Goal: Task Accomplishment & Management: Use online tool/utility

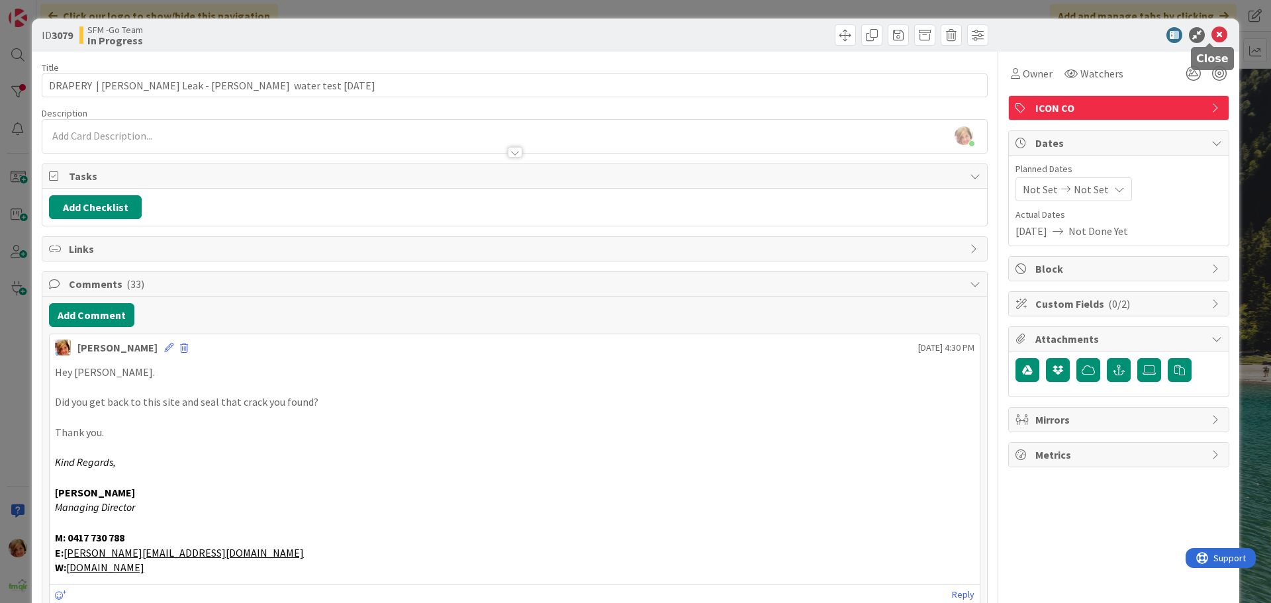
drag, startPoint x: 1207, startPoint y: 33, endPoint x: 1167, endPoint y: 40, distance: 41.0
click at [1211, 33] on icon at bounding box center [1219, 35] width 16 height 16
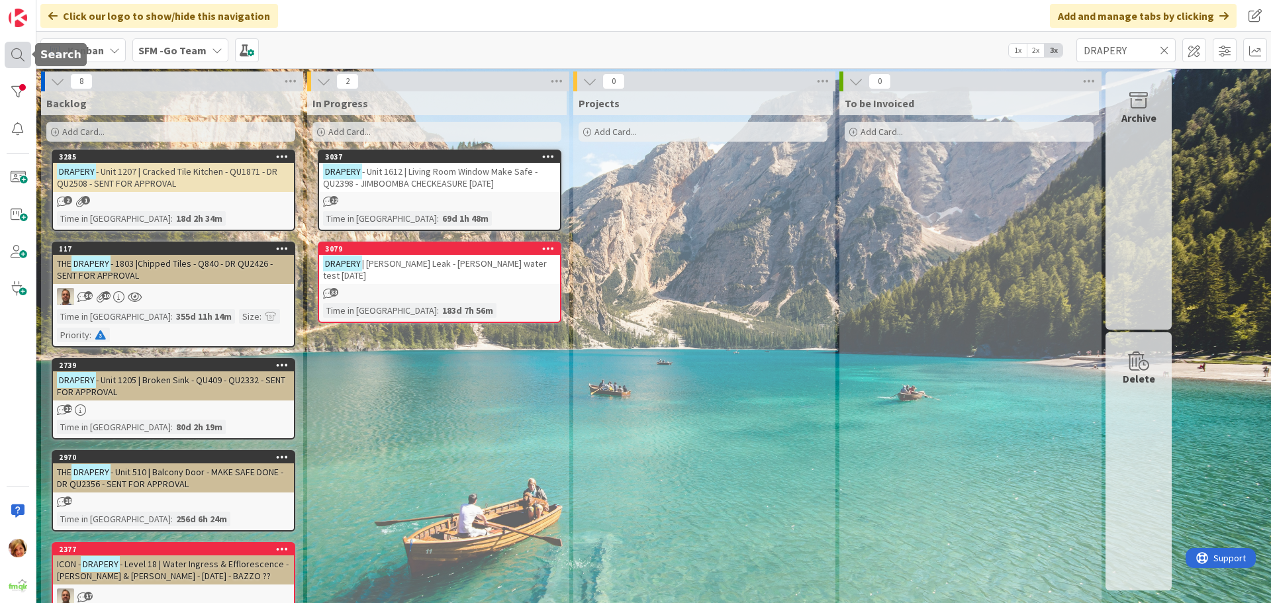
click at [11, 50] on div at bounding box center [18, 55] width 26 height 26
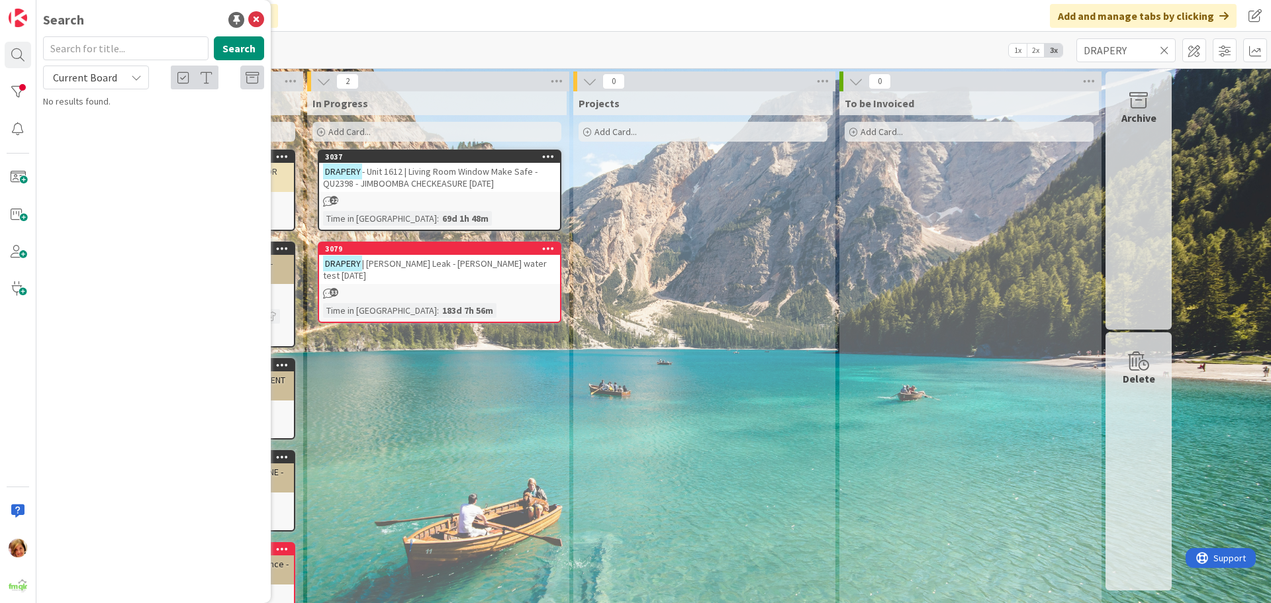
click at [142, 46] on input "text" at bounding box center [125, 48] width 165 height 24
type input "206"
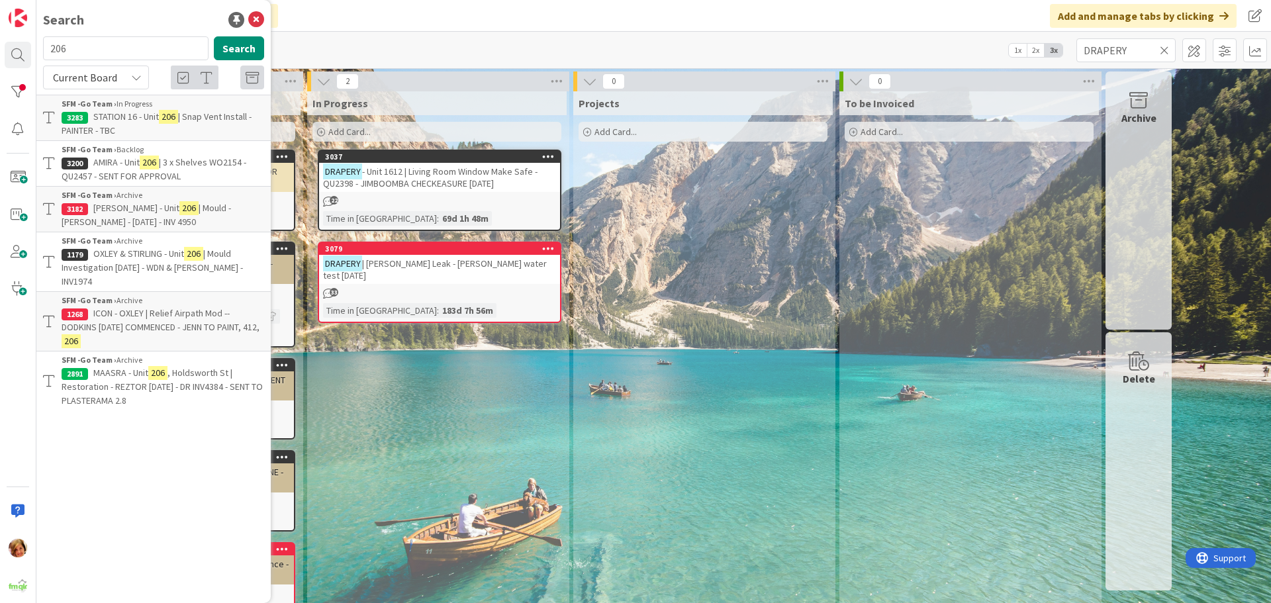
drag, startPoint x: 259, startPoint y: 18, endPoint x: 282, endPoint y: 30, distance: 26.0
click at [259, 18] on icon at bounding box center [256, 20] width 16 height 16
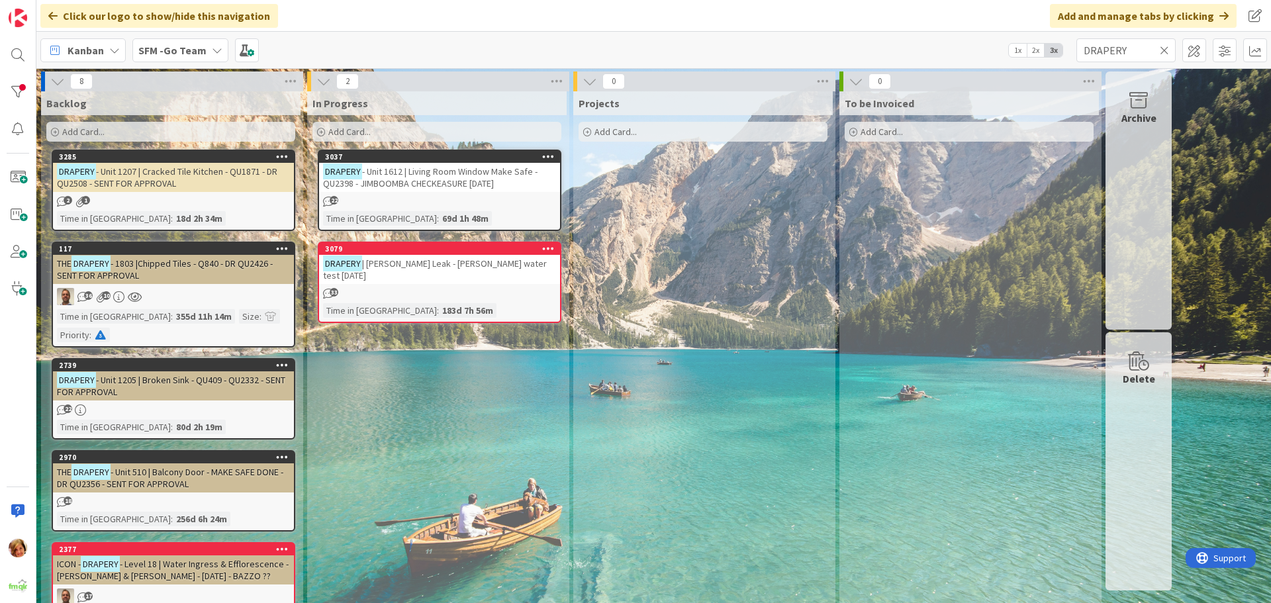
click at [1162, 48] on icon at bounding box center [1164, 50] width 9 height 12
click at [1162, 48] on input "text" at bounding box center [1125, 50] width 99 height 24
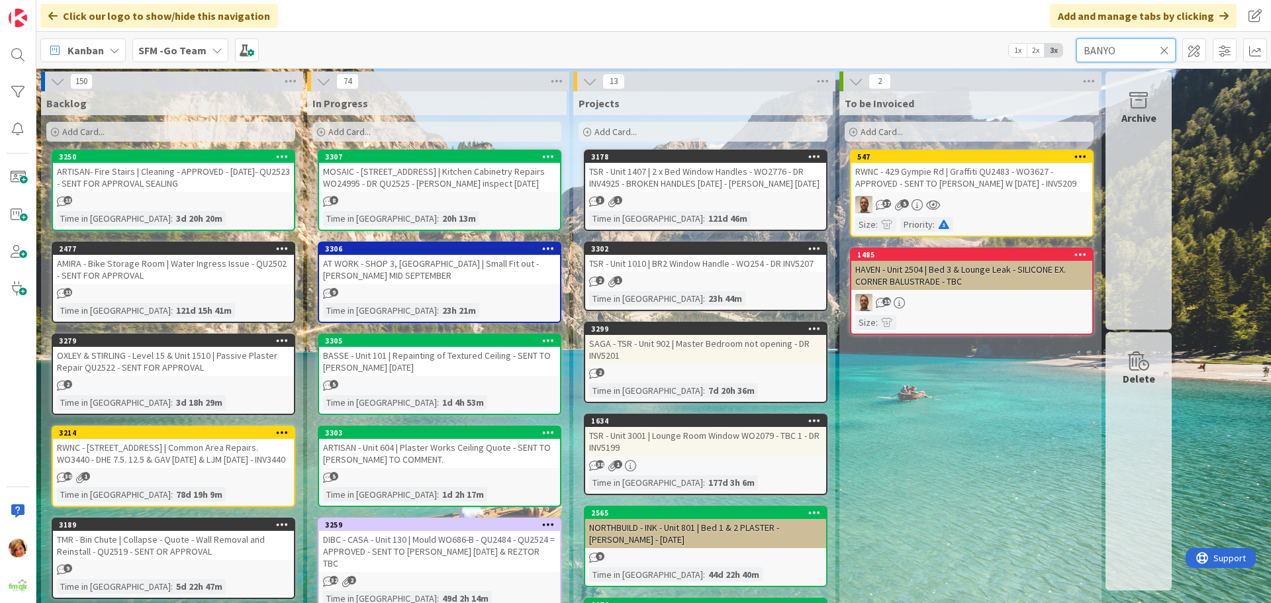
type input "BANYO"
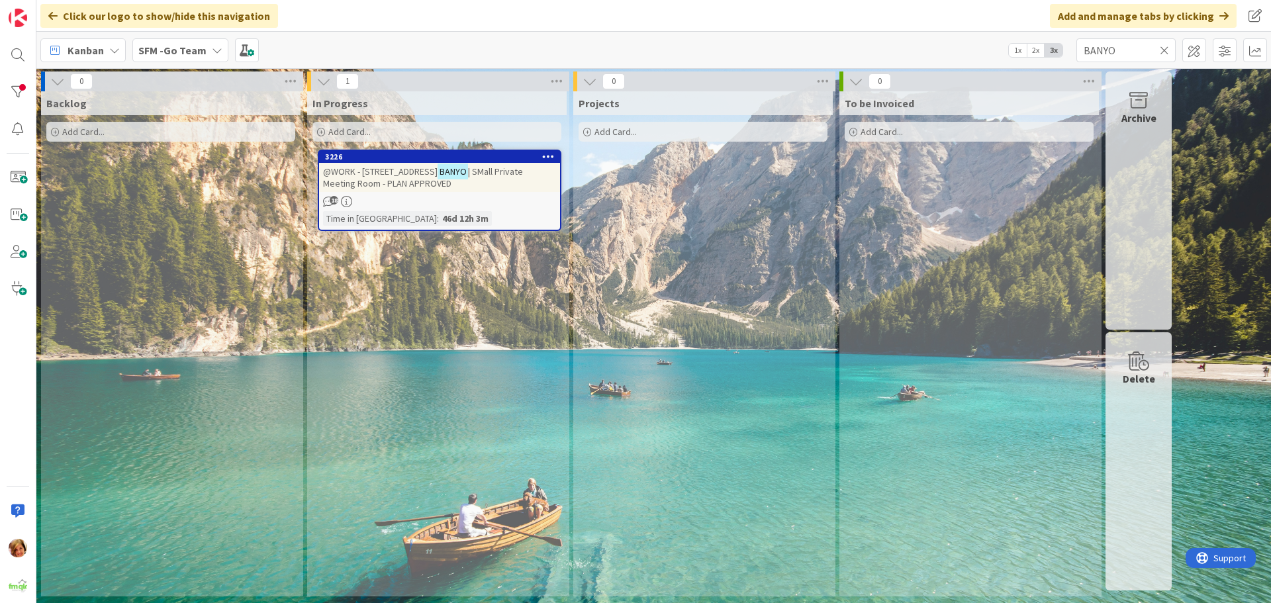
click at [389, 173] on span "@WORK - [STREET_ADDRESS]" at bounding box center [380, 171] width 115 height 12
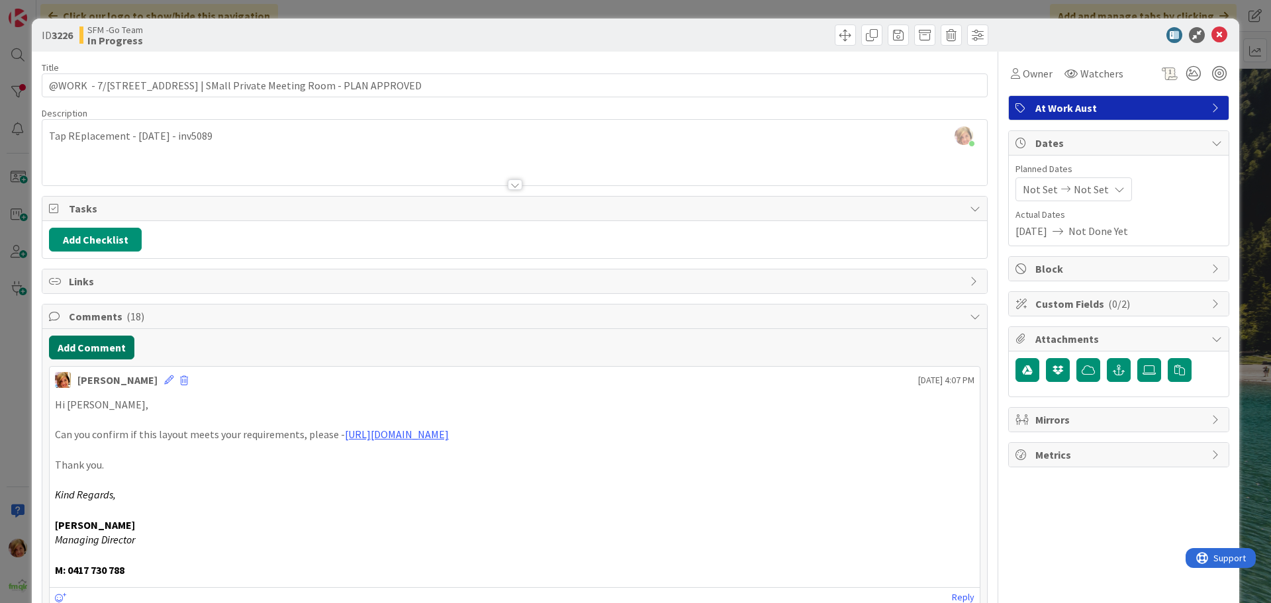
click at [109, 343] on button "Add Comment" at bounding box center [91, 348] width 85 height 24
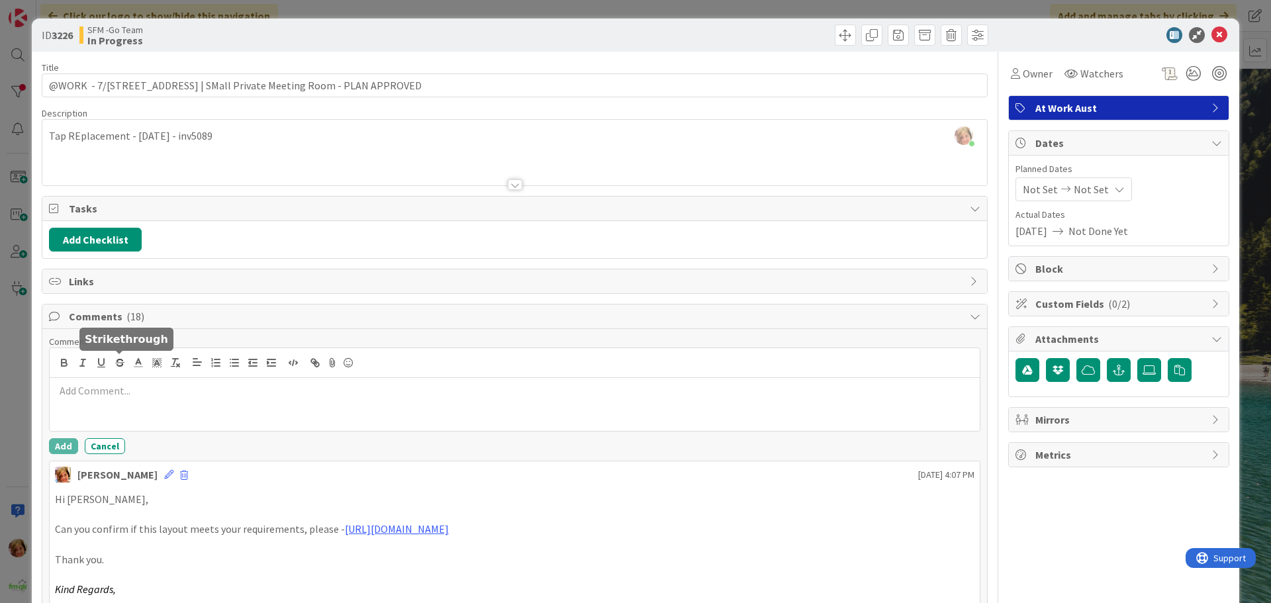
click at [169, 394] on p at bounding box center [514, 390] width 919 height 15
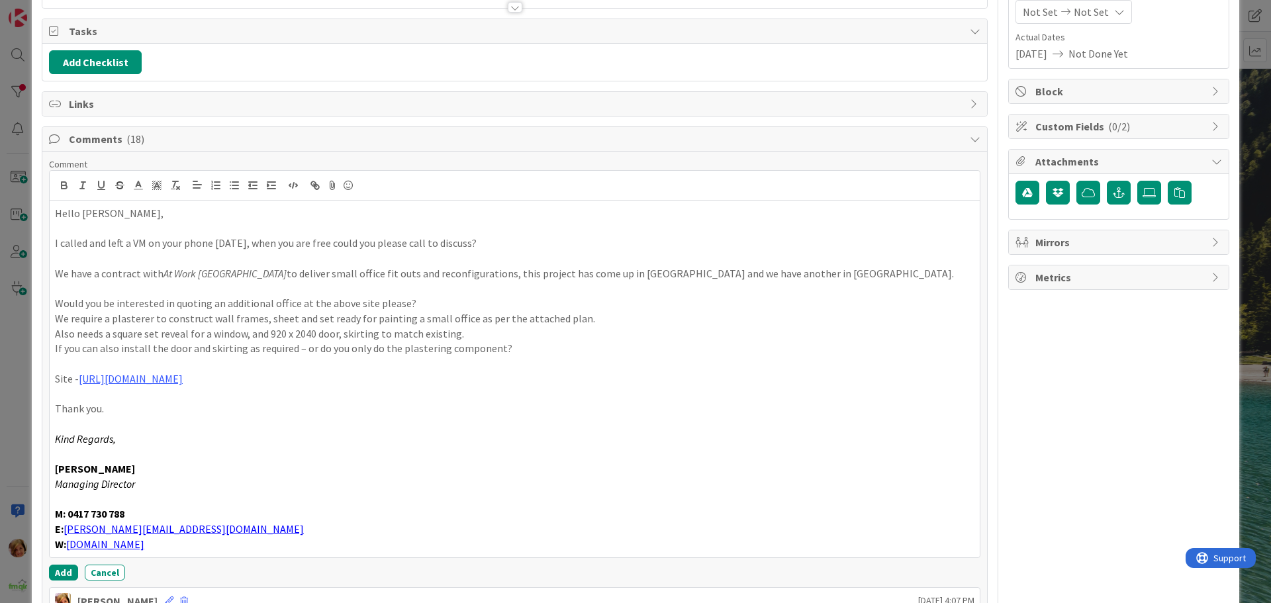
scroll to position [257, 0]
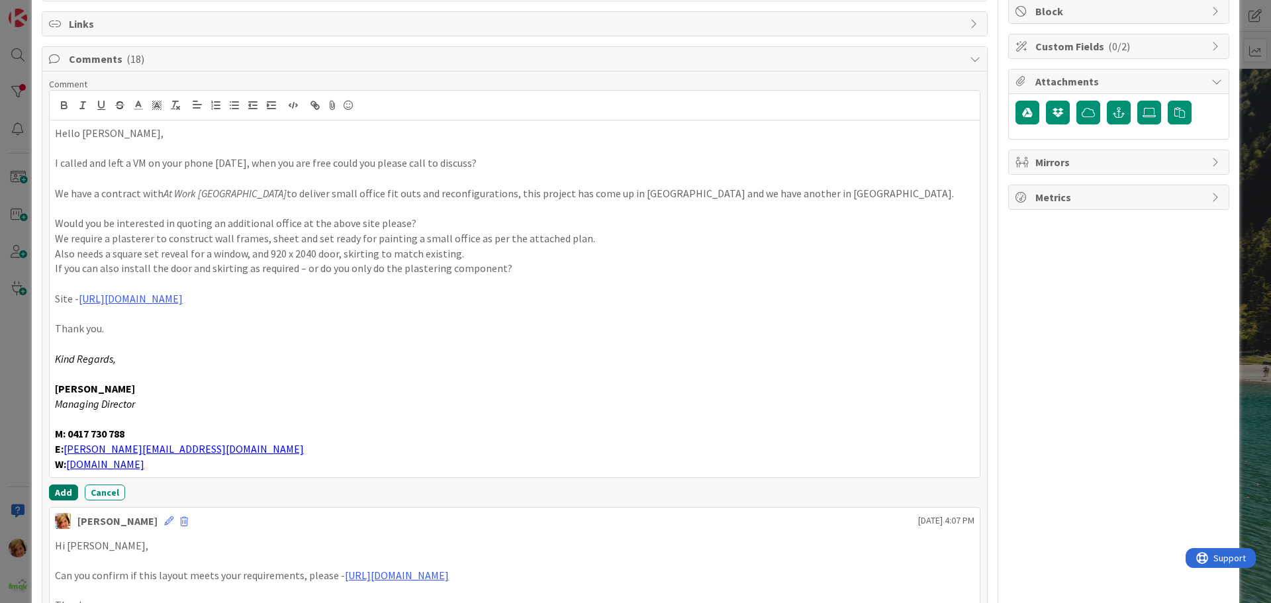
click at [64, 490] on button "Add" at bounding box center [63, 492] width 29 height 16
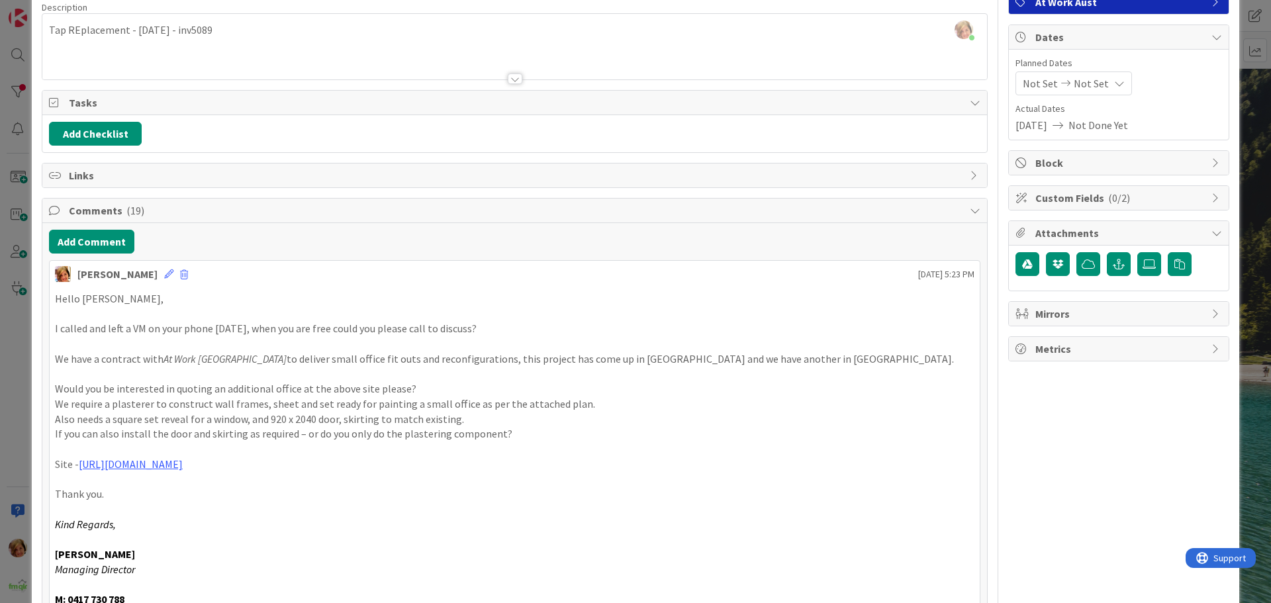
scroll to position [0, 0]
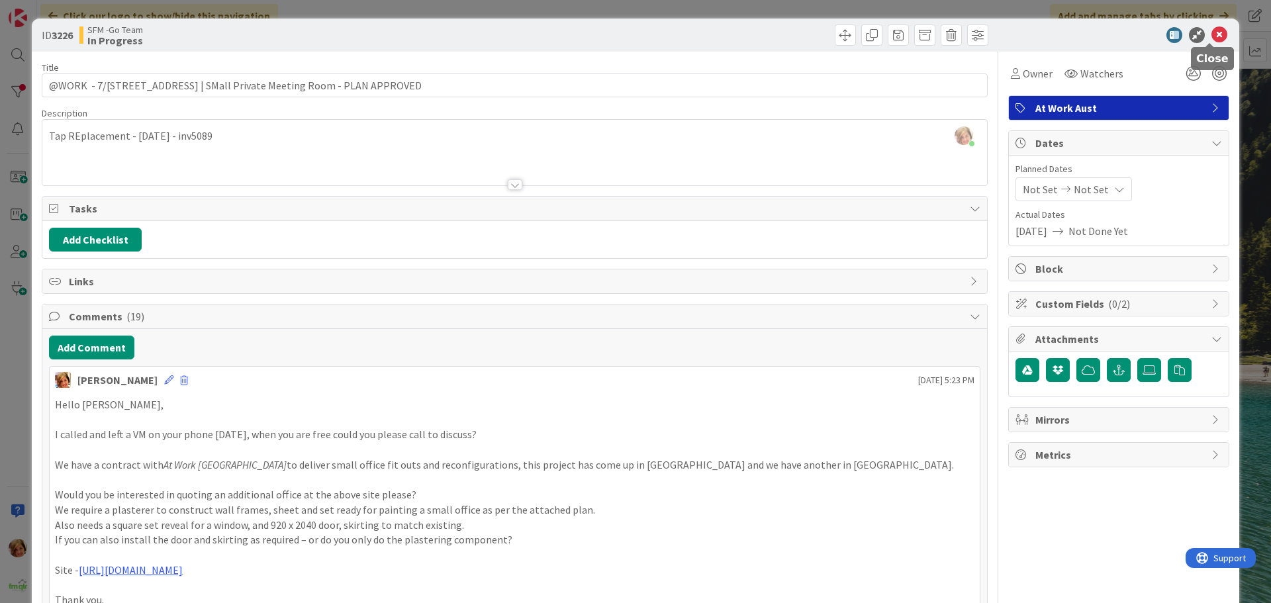
click at [1213, 34] on icon at bounding box center [1219, 35] width 16 height 16
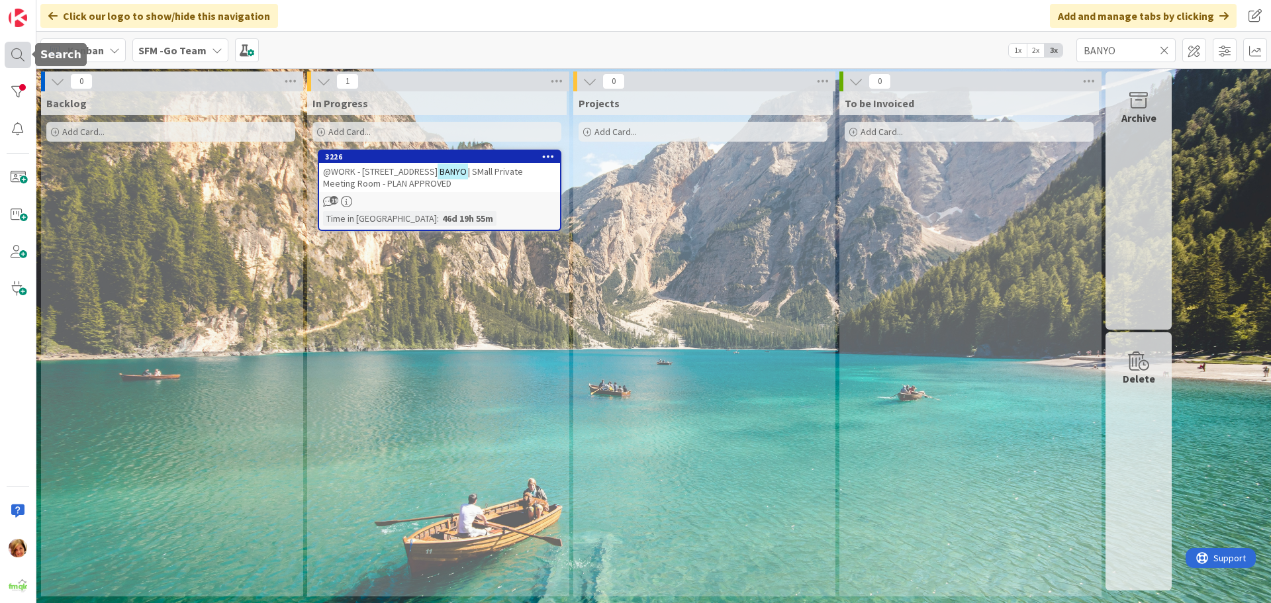
click at [12, 52] on div at bounding box center [18, 55] width 26 height 26
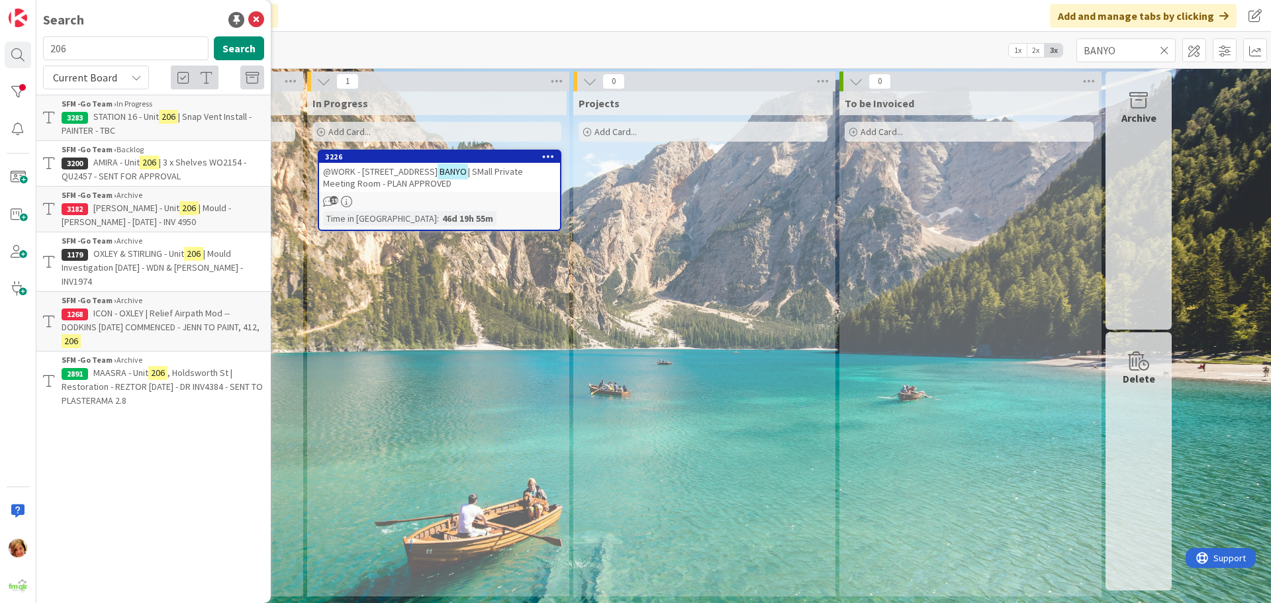
click at [109, 50] on input "206" at bounding box center [125, 48] width 165 height 24
click at [119, 159] on span "AMIRA - Unit" at bounding box center [116, 162] width 46 height 12
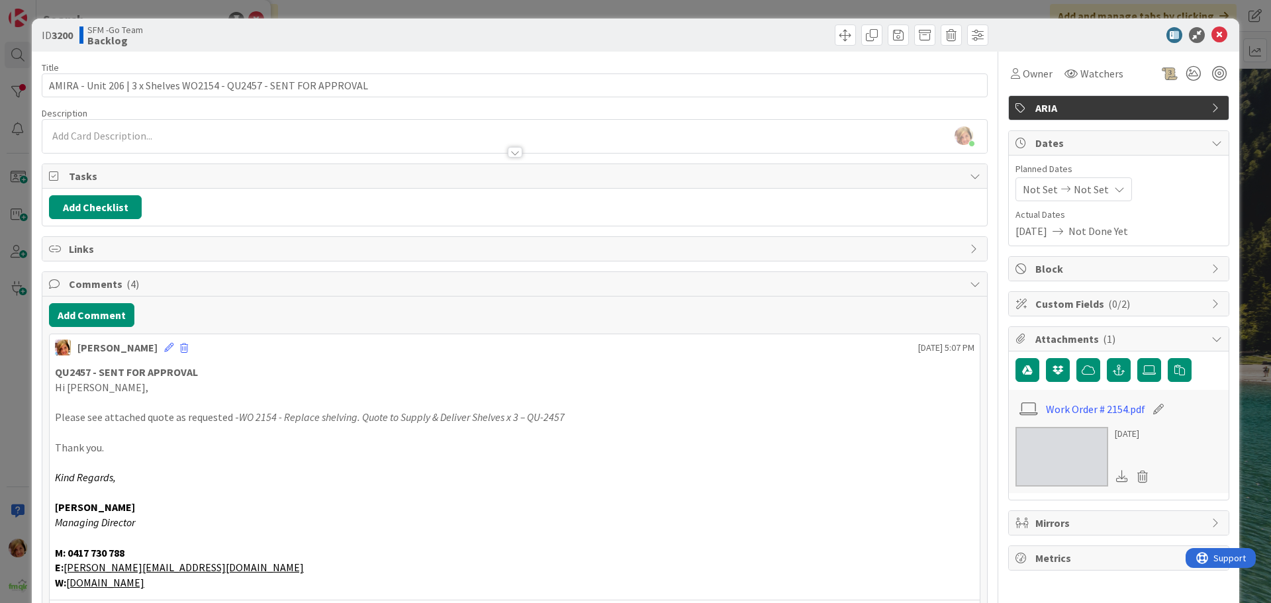
click at [192, 132] on div "[PERSON_NAME] just joined" at bounding box center [514, 136] width 944 height 33
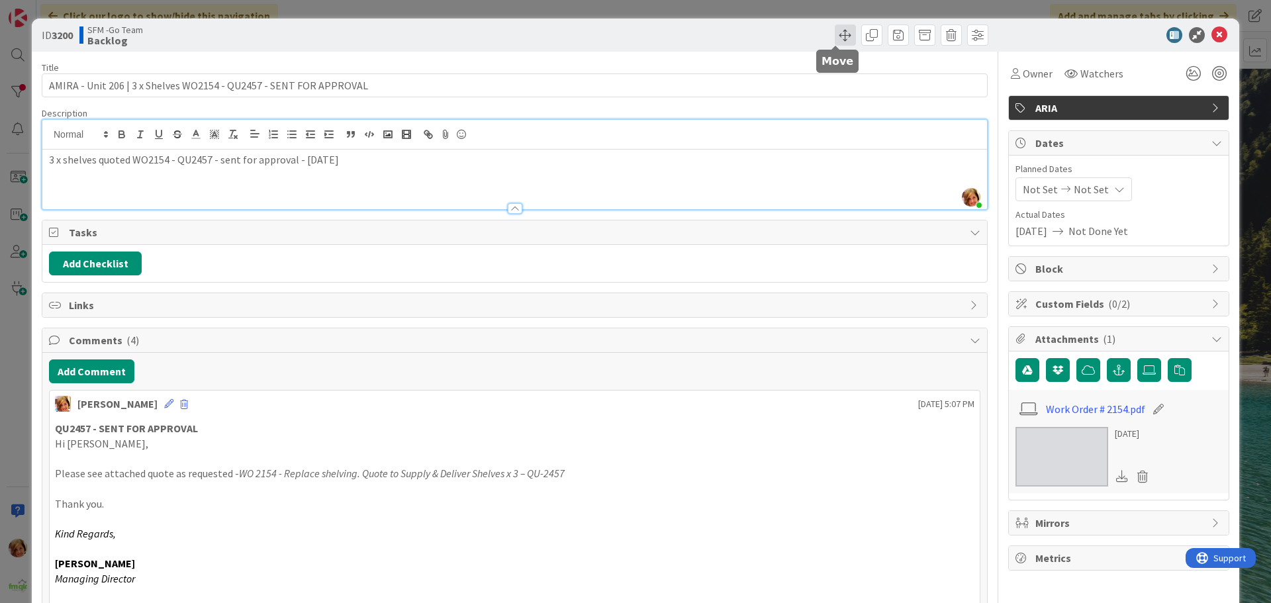
click at [838, 36] on span at bounding box center [845, 34] width 21 height 21
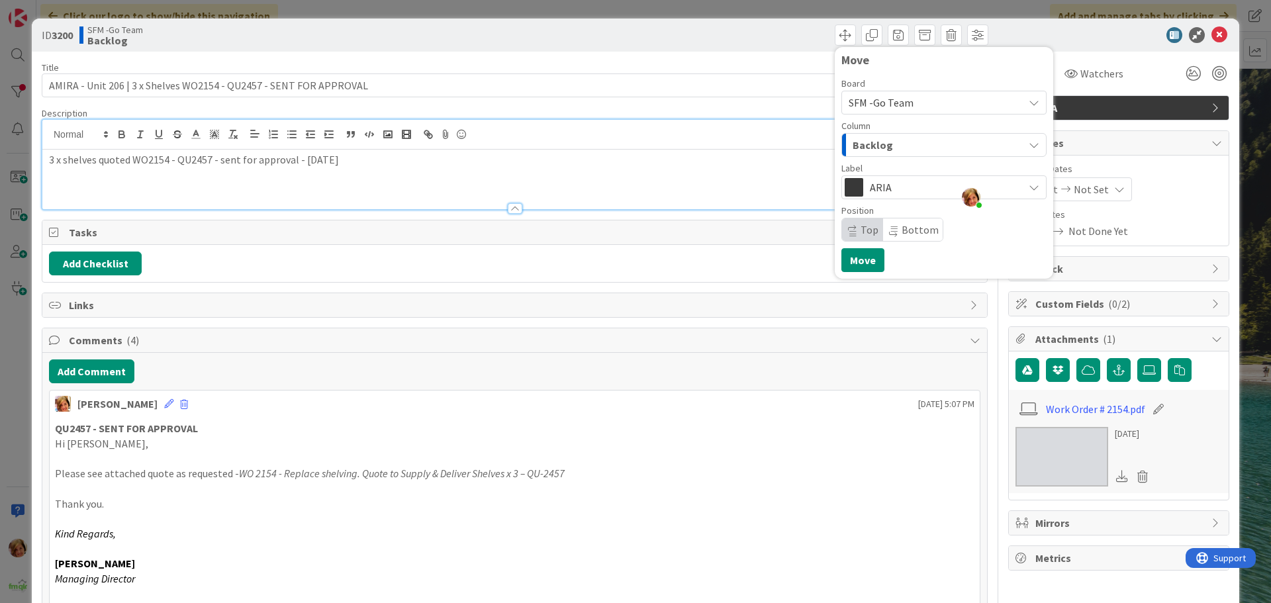
click at [920, 148] on div "Backlog" at bounding box center [936, 144] width 174 height 21
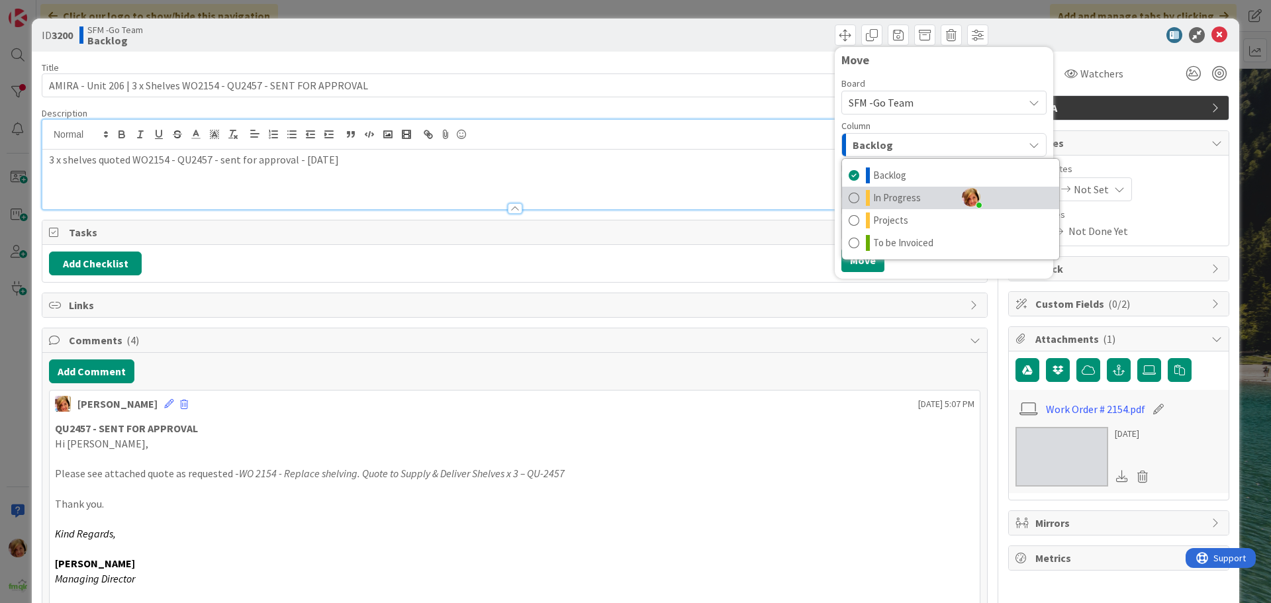
click at [900, 197] on span "In Progress" at bounding box center [897, 198] width 48 height 16
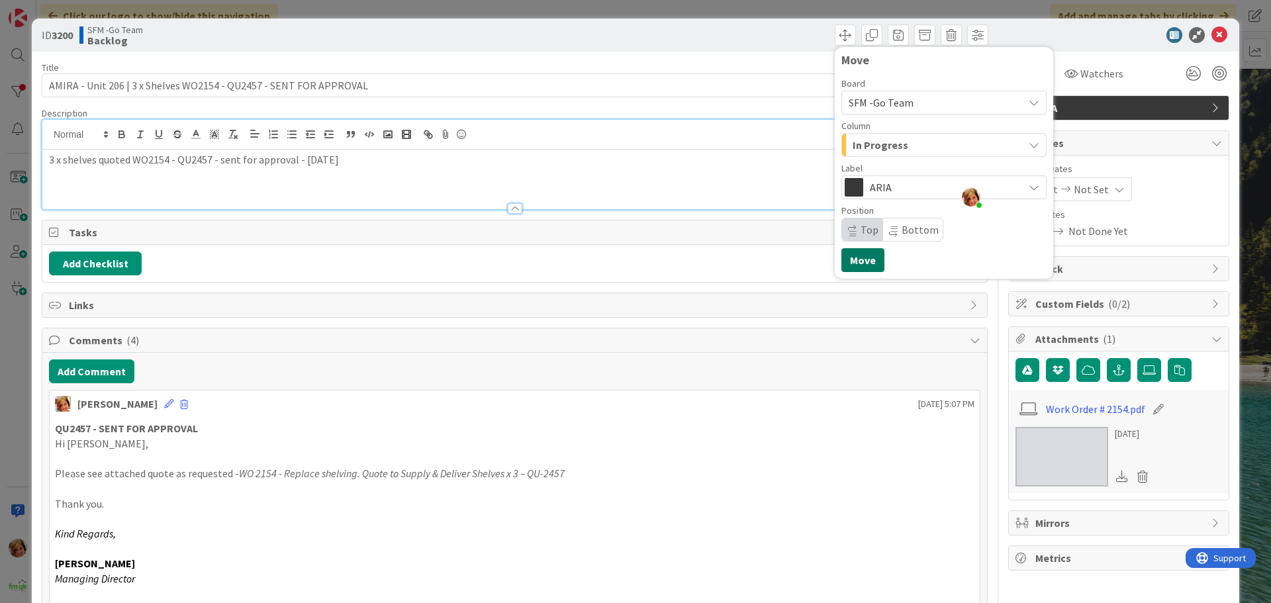
drag, startPoint x: 849, startPoint y: 257, endPoint x: 571, endPoint y: 142, distance: 300.6
click at [849, 257] on button "Move" at bounding box center [862, 260] width 43 height 24
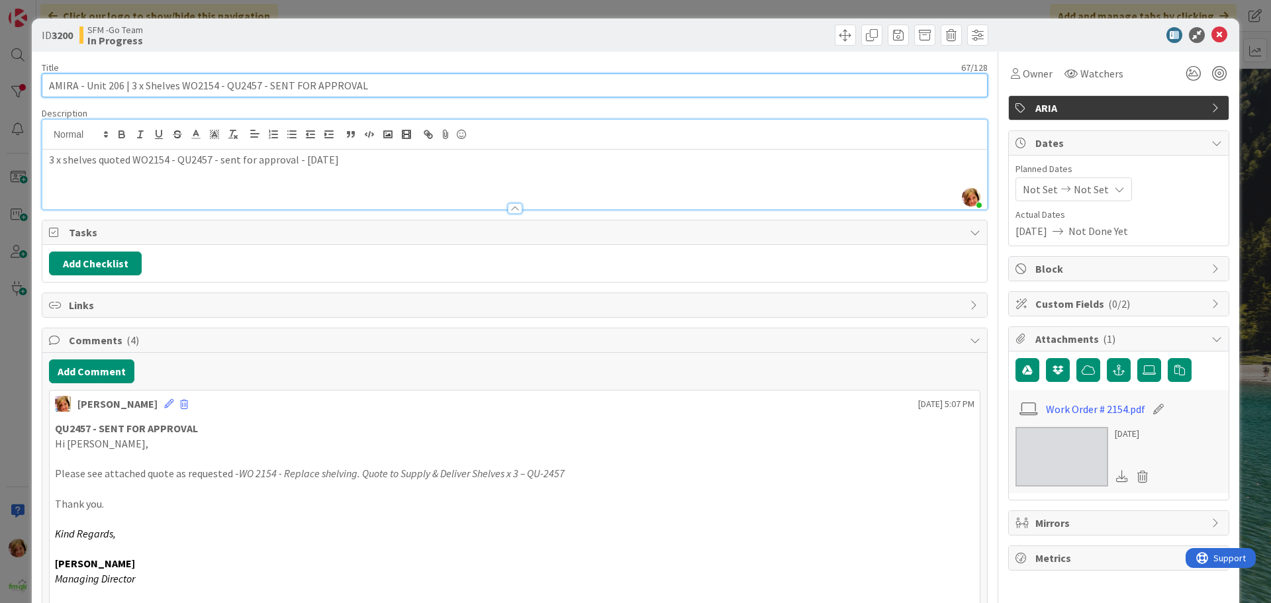
drag, startPoint x: 379, startPoint y: 83, endPoint x: 127, endPoint y: 85, distance: 251.5
click at [127, 85] on input "AMIRA - Unit 206 | 3 x Shelves WO2154 - QU2457 - SENT FOR APPROVAL" at bounding box center [515, 85] width 946 height 24
type input "AMIRA - Unit 206 | Shower Leak WO2284"
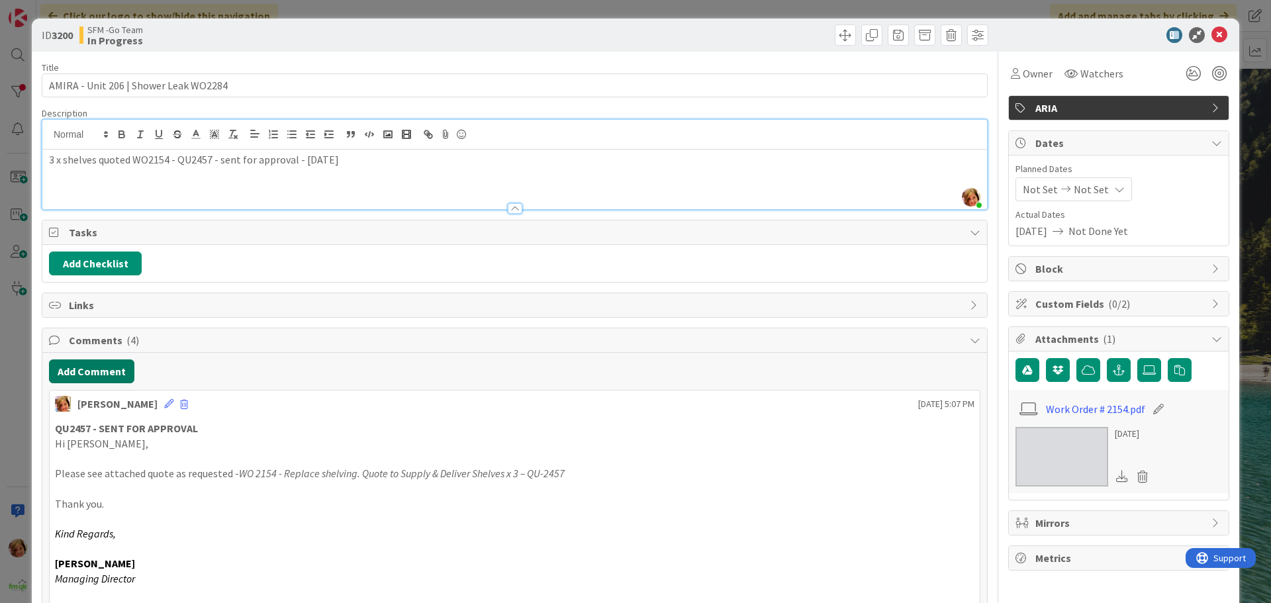
click at [109, 378] on button "Add Comment" at bounding box center [91, 371] width 85 height 24
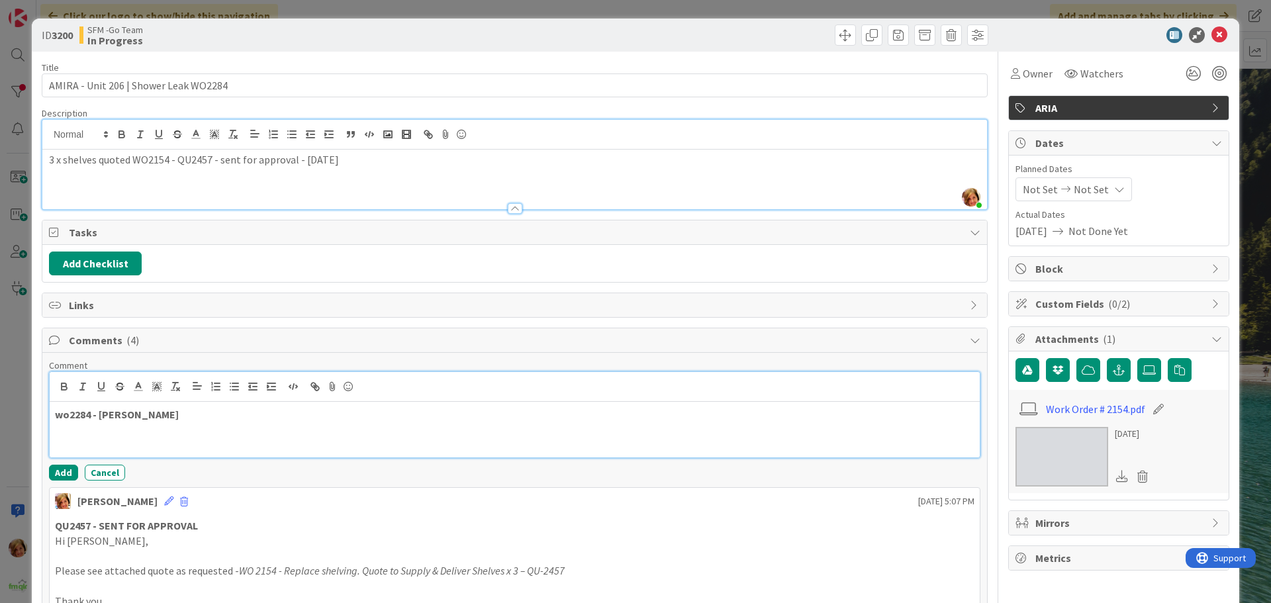
click at [201, 418] on p "wo2284 - [PERSON_NAME]" at bounding box center [514, 414] width 919 height 15
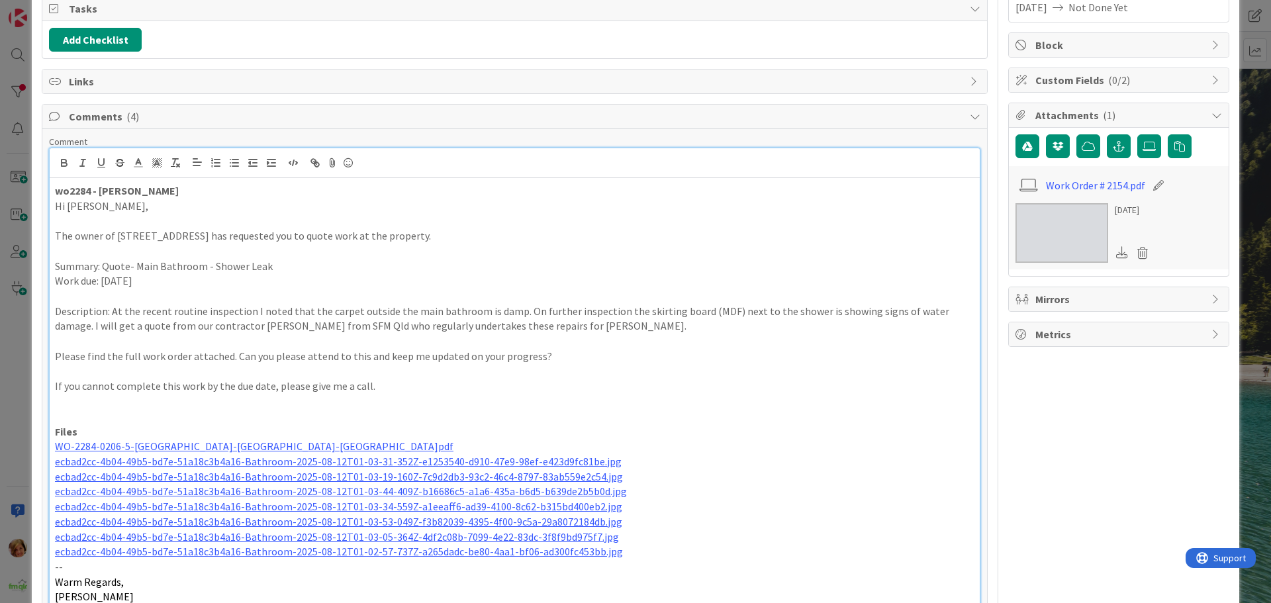
scroll to position [422, 0]
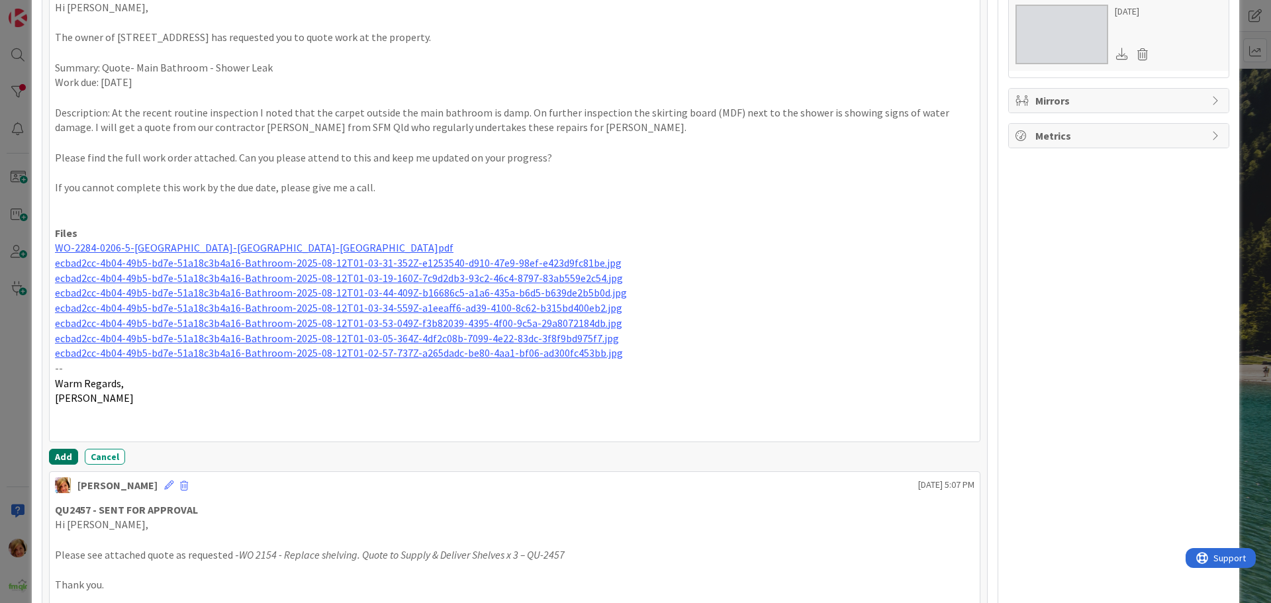
click at [63, 454] on button "Add" at bounding box center [63, 457] width 29 height 16
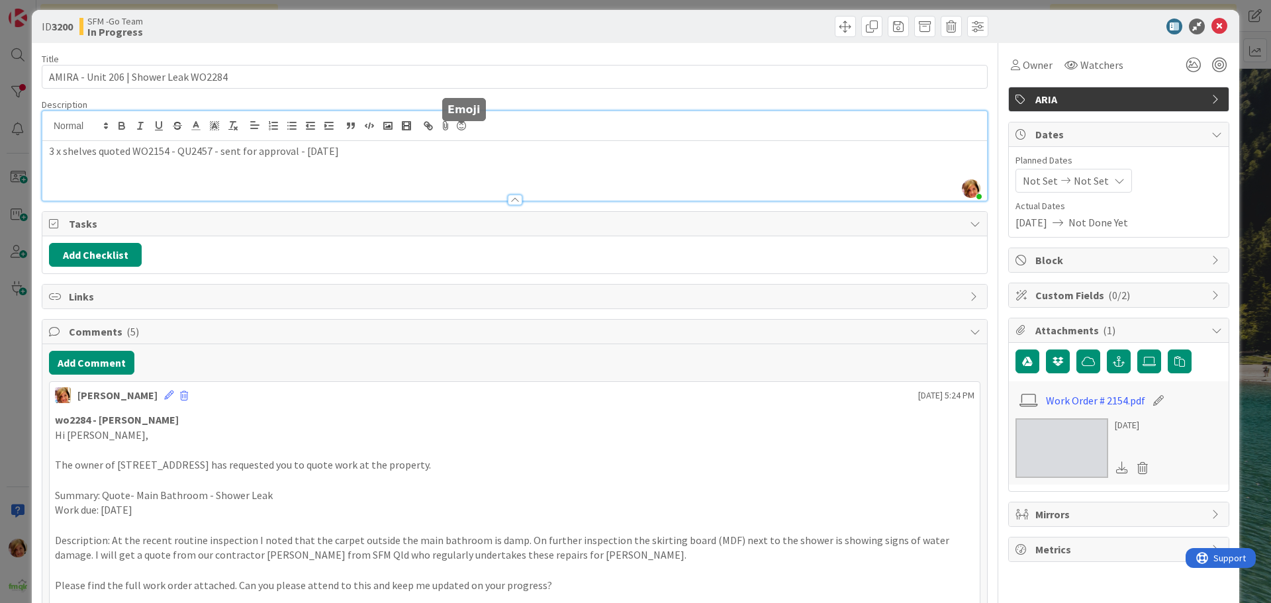
scroll to position [0, 0]
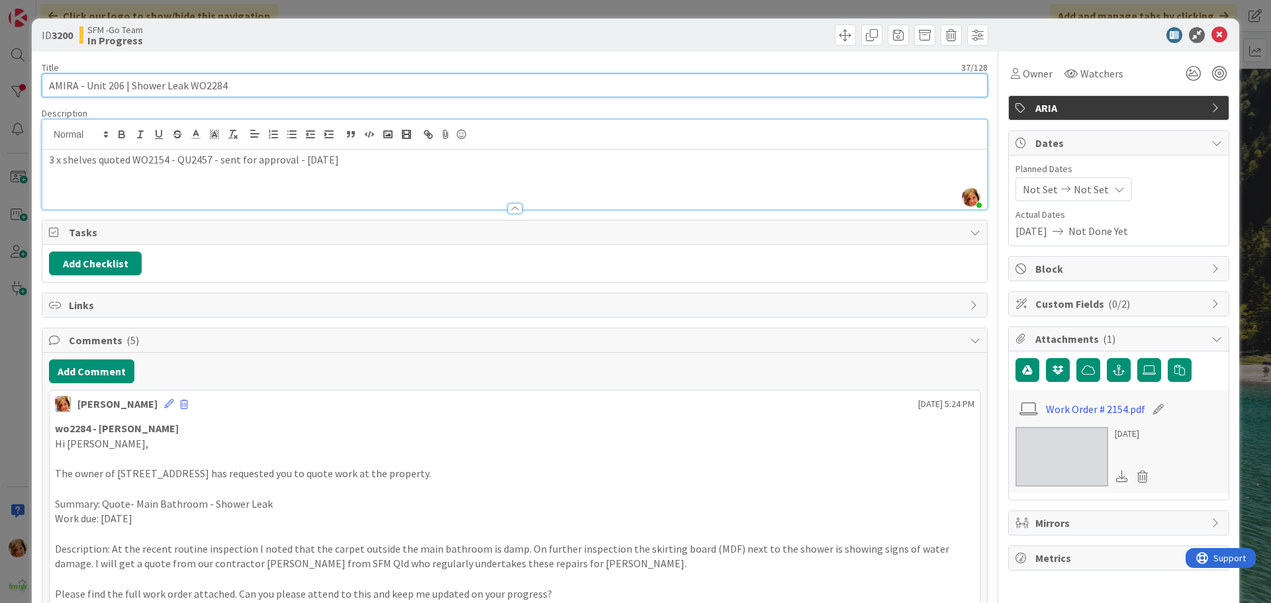
click at [361, 86] on input "AMIRA - Unit 206 | Shower Leak WO2284" at bounding box center [515, 85] width 946 height 24
type input "AMIRA - Unit 206 | Shower Leak WO2284 - DR QU2526"
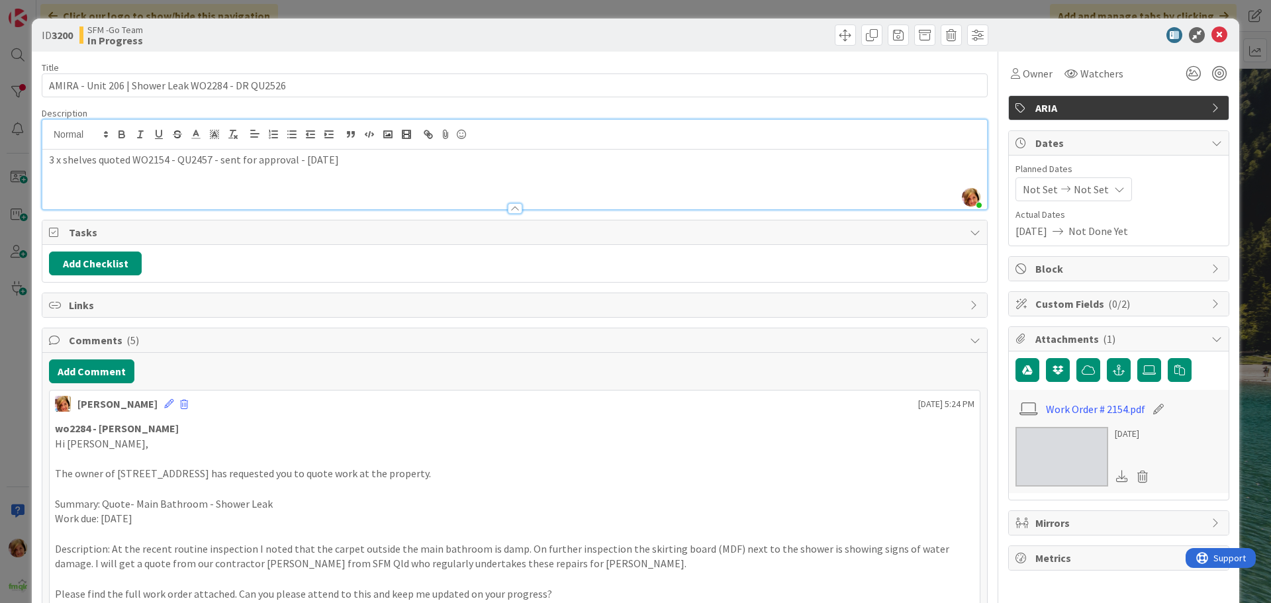
click at [608, 36] on div "Move Move" at bounding box center [753, 34] width 470 height 21
click at [1211, 37] on icon at bounding box center [1219, 35] width 16 height 16
